Goal: Task Accomplishment & Management: Manage account settings

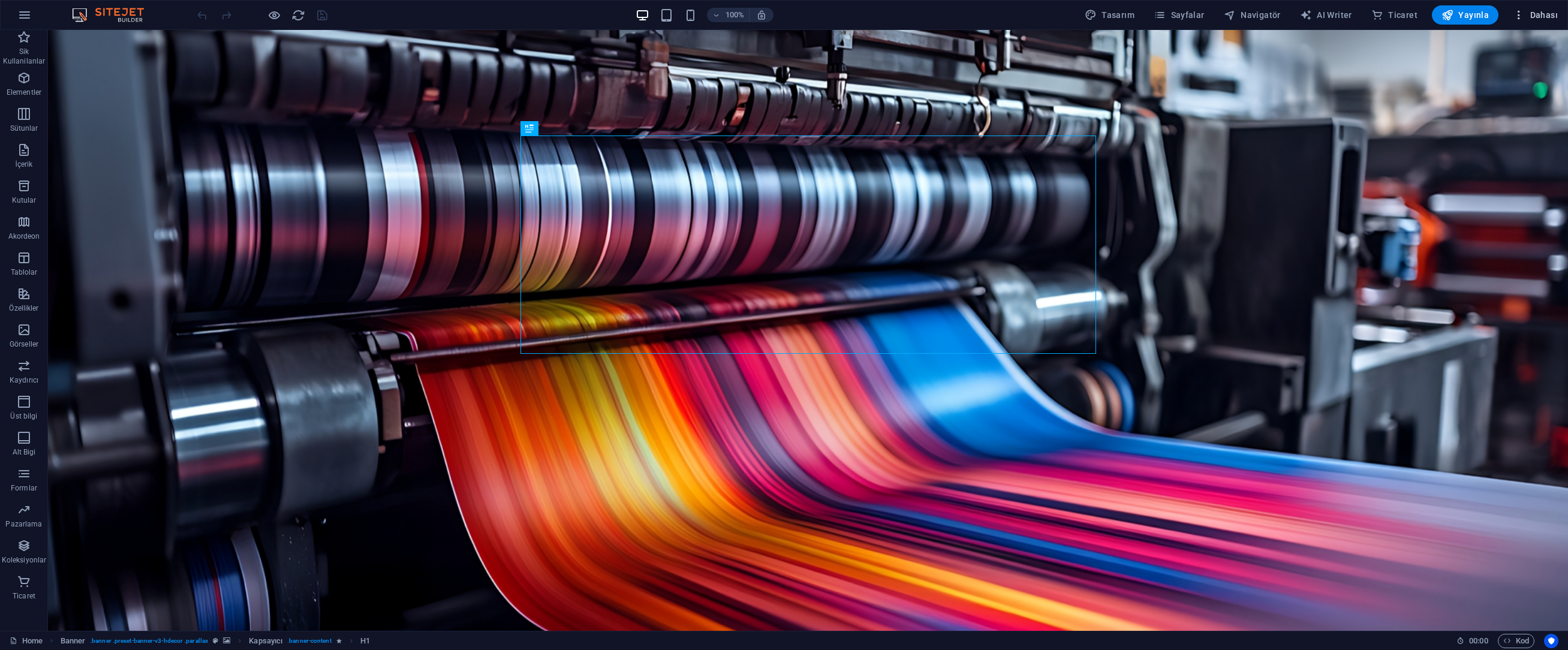
click at [1538, 13] on span "Dahası" at bounding box center [1535, 15] width 45 height 12
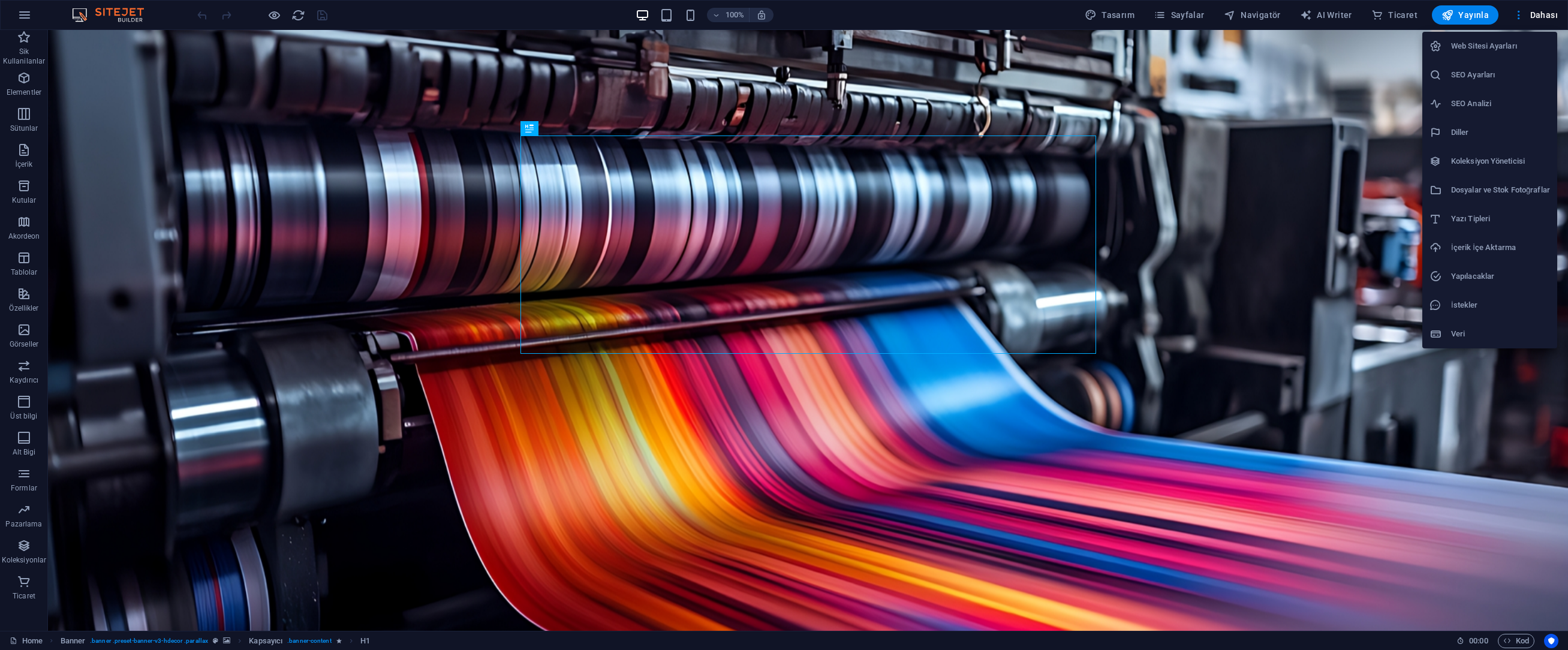
drag, startPoint x: 1490, startPoint y: 45, endPoint x: 1501, endPoint y: 45, distance: 11.0
click at [1490, 45] on h6 "Web Sitesi Ayarları" at bounding box center [1501, 46] width 99 height 15
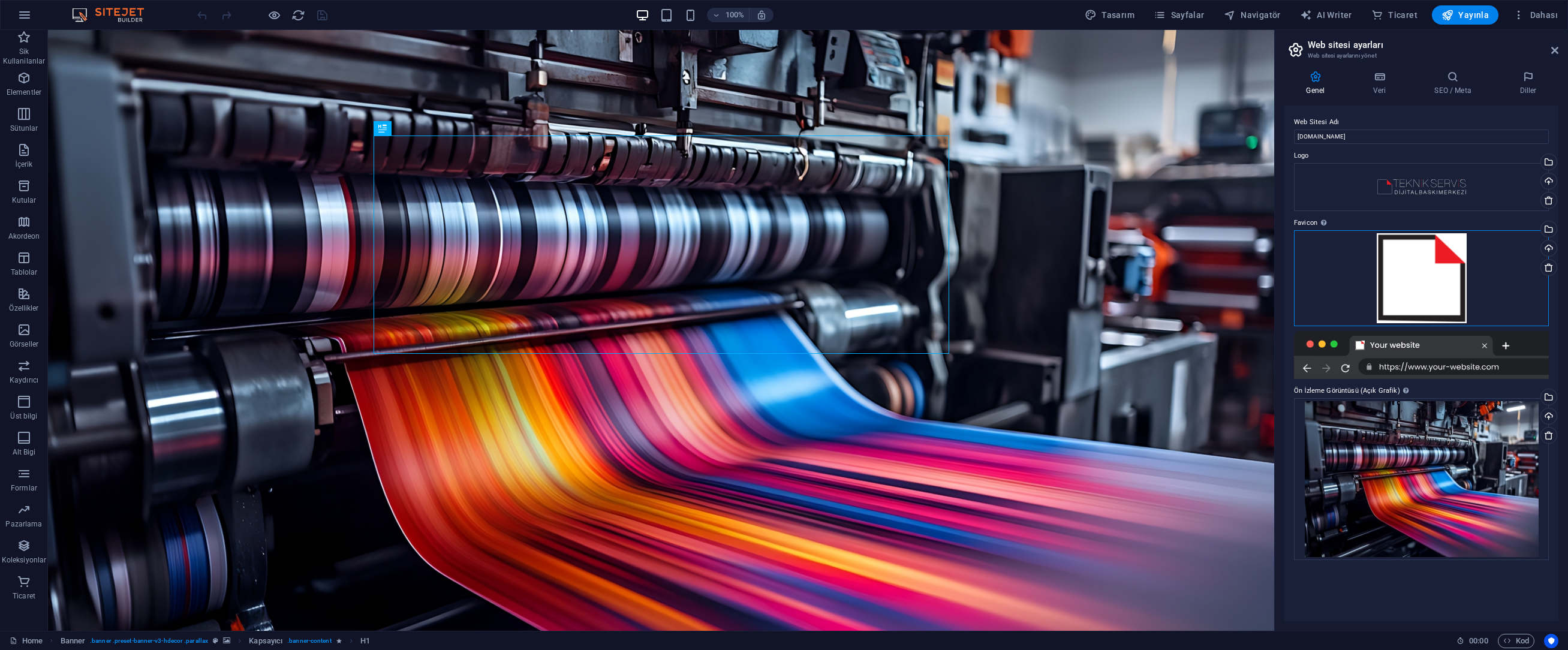
click at [1429, 273] on div "Dosyaları buraya sürükleyin, dosyaları seçmek için tıklayın veya Dosyalardan ya…" at bounding box center [1422, 278] width 255 height 96
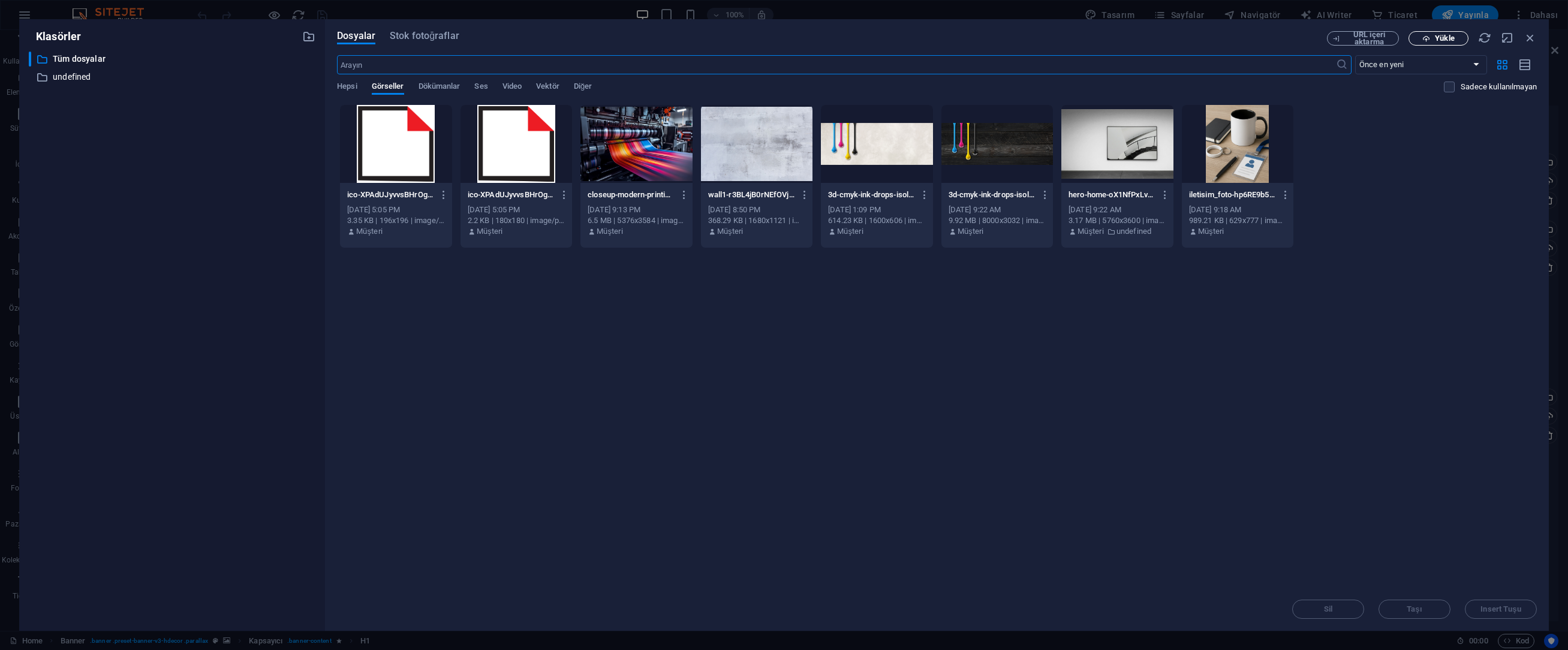
click at [1441, 35] on span "Yükle" at bounding box center [1445, 38] width 19 height 7
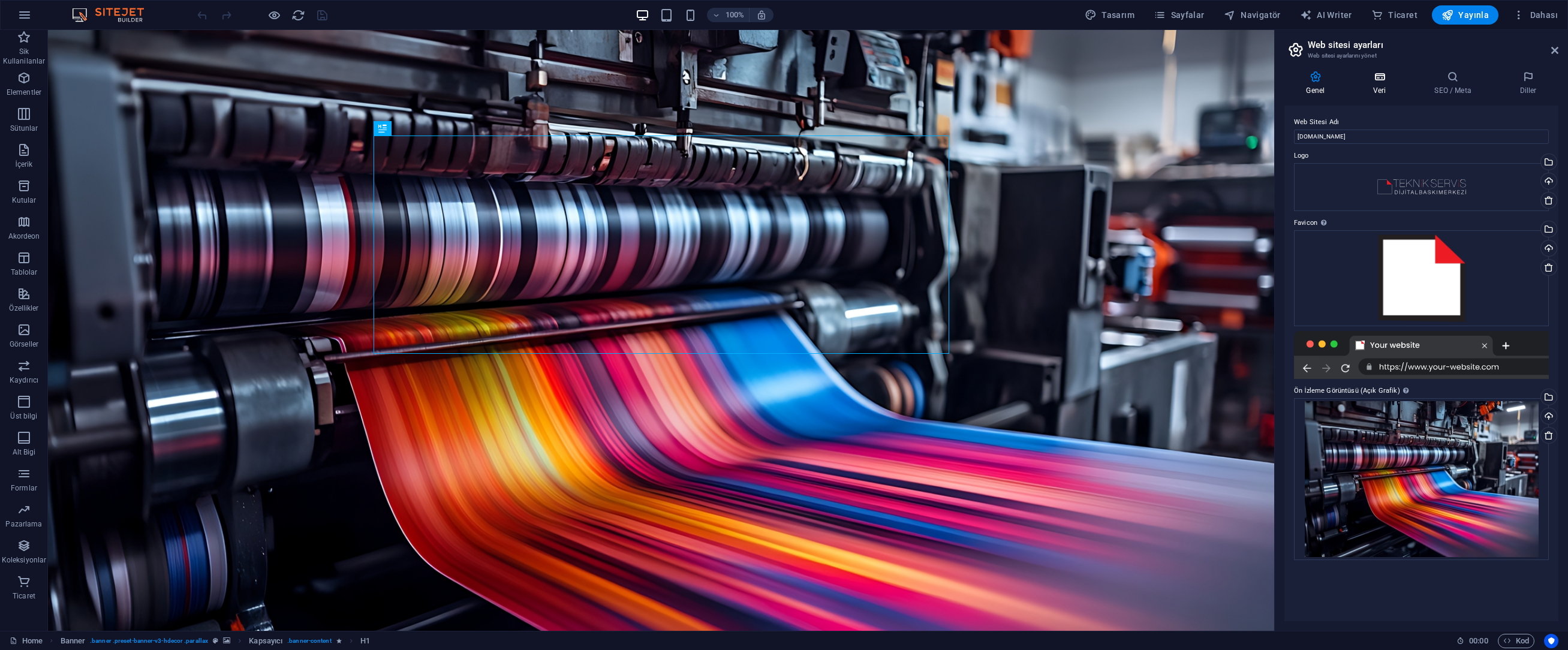
click at [1390, 82] on icon at bounding box center [1380, 77] width 56 height 12
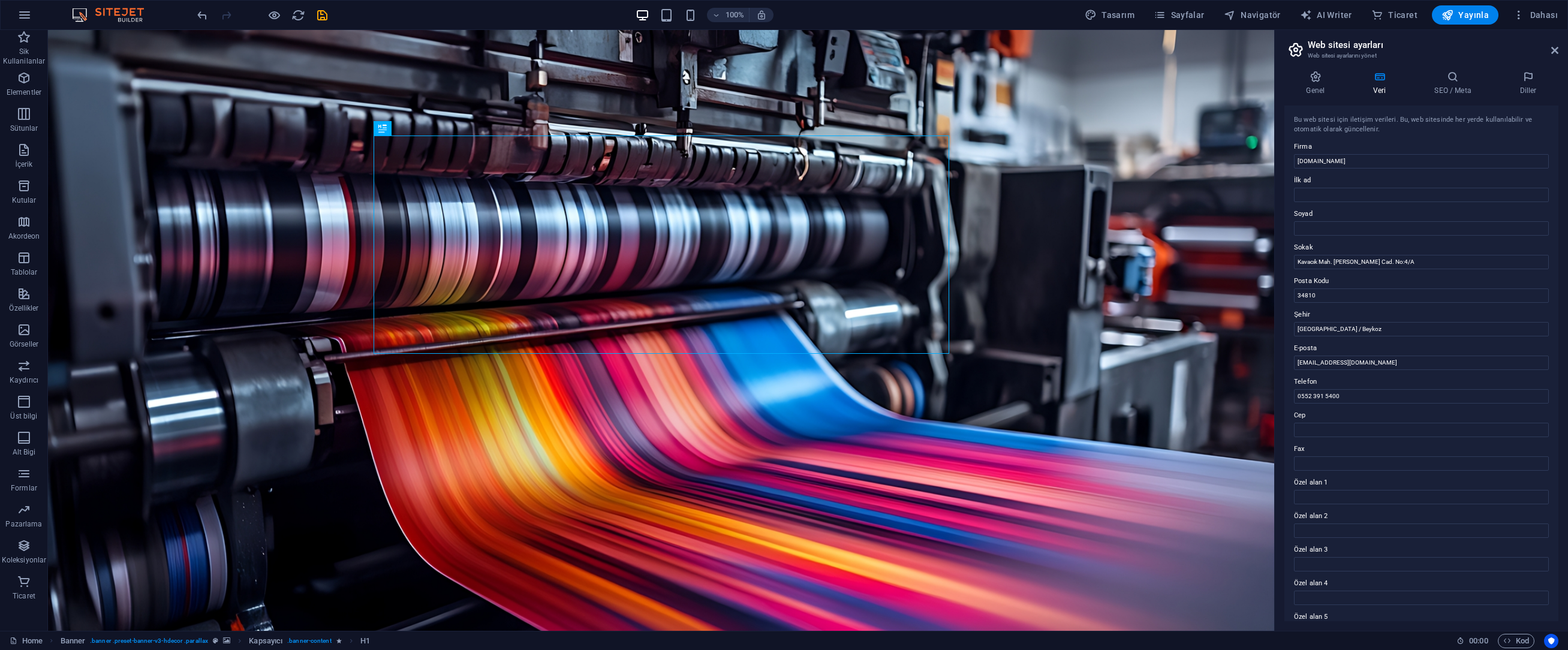
click at [1448, 104] on div "Genel Veri SEO / Meta Diller Web Sitesi Adı [DOMAIN_NAME] Logo Dosyaları buraya…" at bounding box center [1421, 346] width 274 height 551
click at [1454, 83] on h4 "SEO / Meta" at bounding box center [1456, 83] width 85 height 25
